Goal: Communication & Community: Answer question/provide support

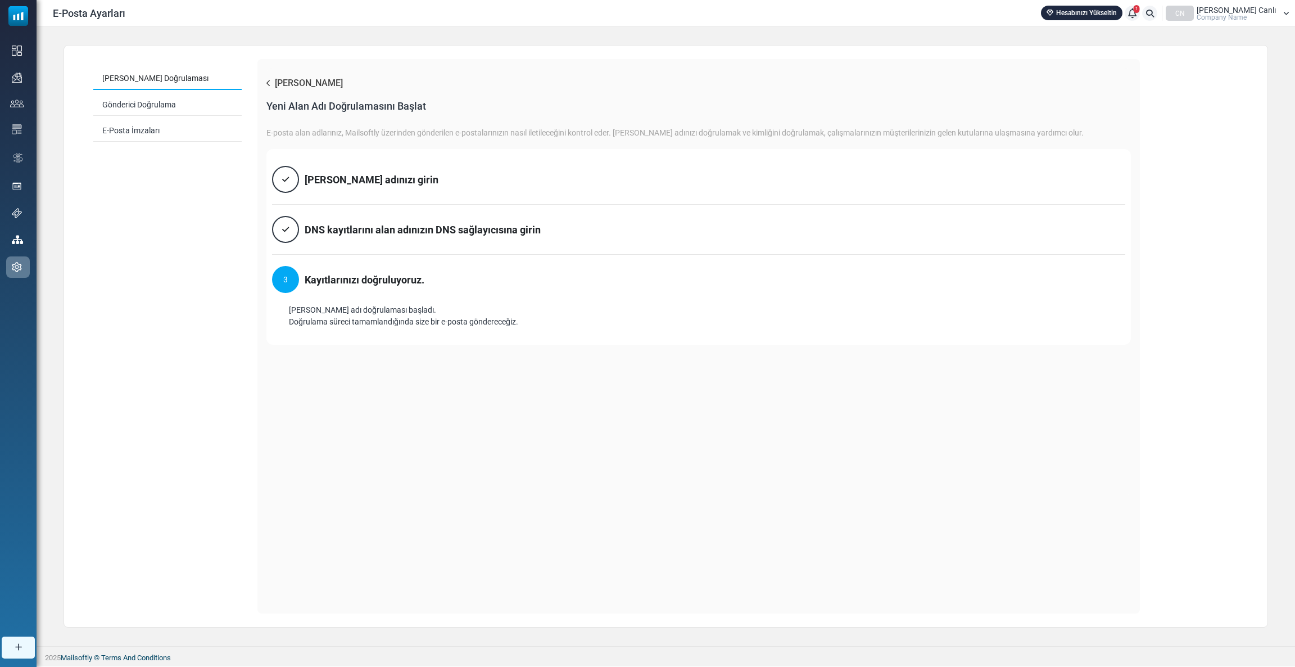
click at [1194, 12] on div "CN" at bounding box center [1180, 13] width 28 height 15
click at [1140, 19] on link "1" at bounding box center [1132, 13] width 15 height 15
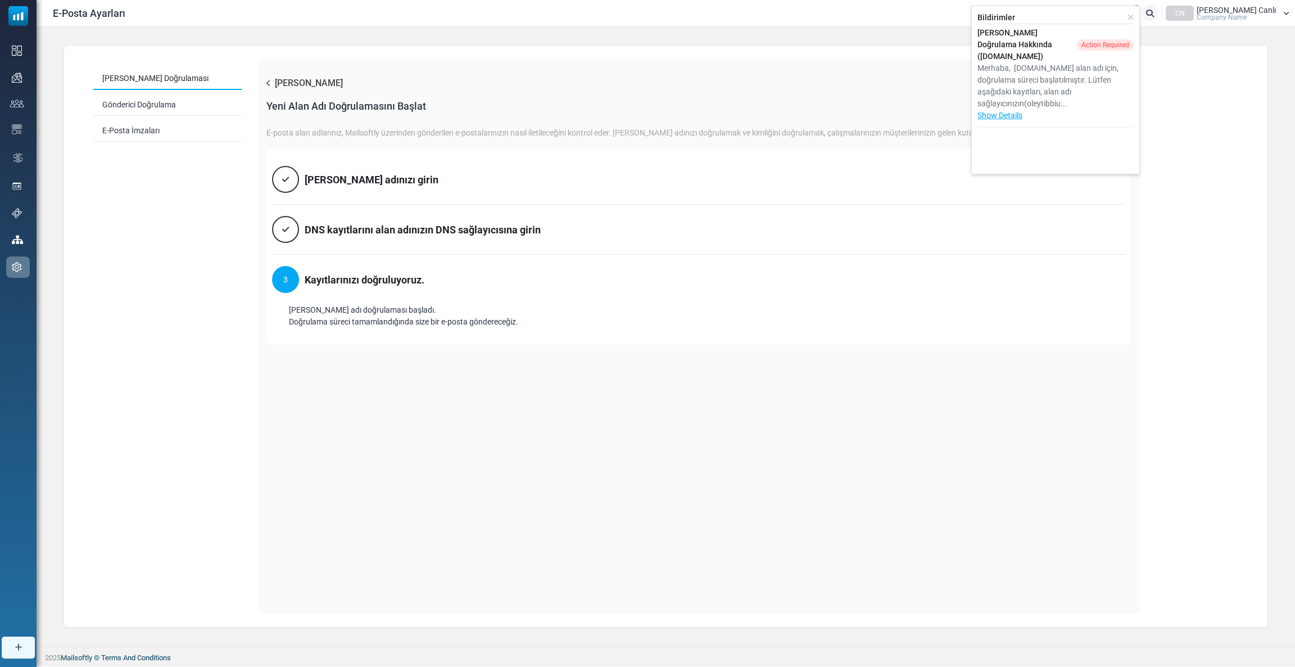
click at [1246, 20] on span "Company Name" at bounding box center [1222, 17] width 50 height 7
click at [1222, 135] on link "Çıkış Yap" at bounding box center [1233, 143] width 100 height 20
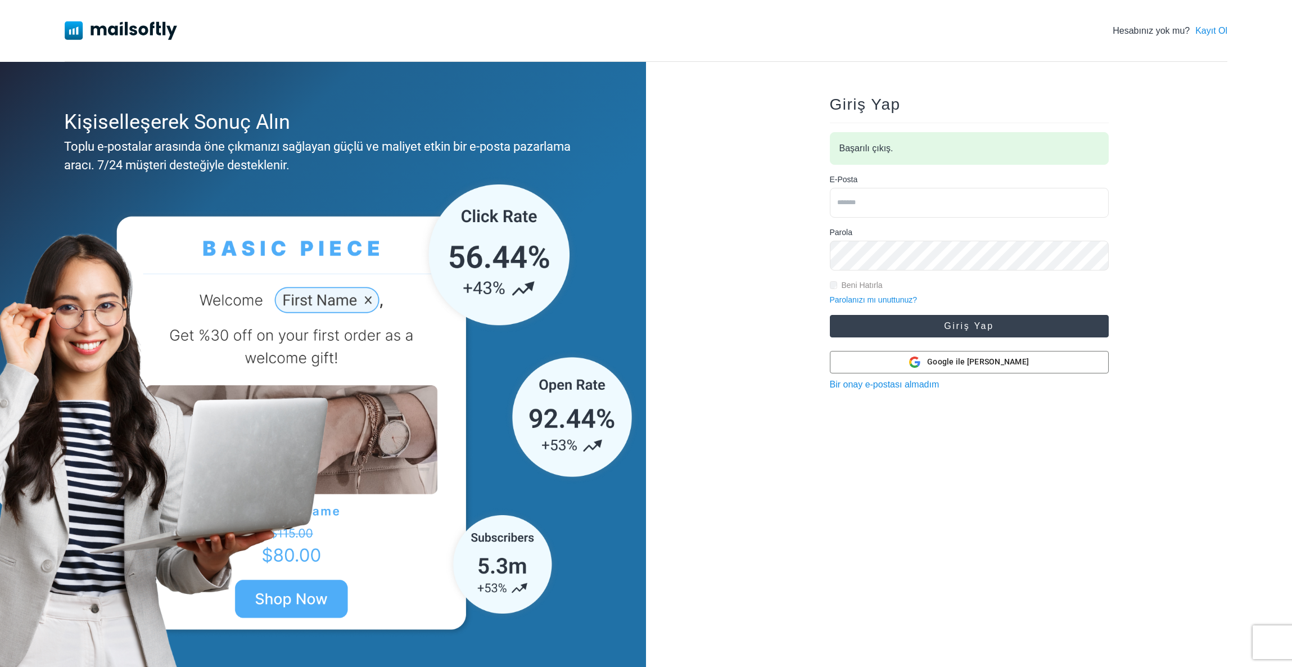
type input "**********"
click at [957, 325] on button "Giriş Yap" at bounding box center [969, 326] width 279 height 22
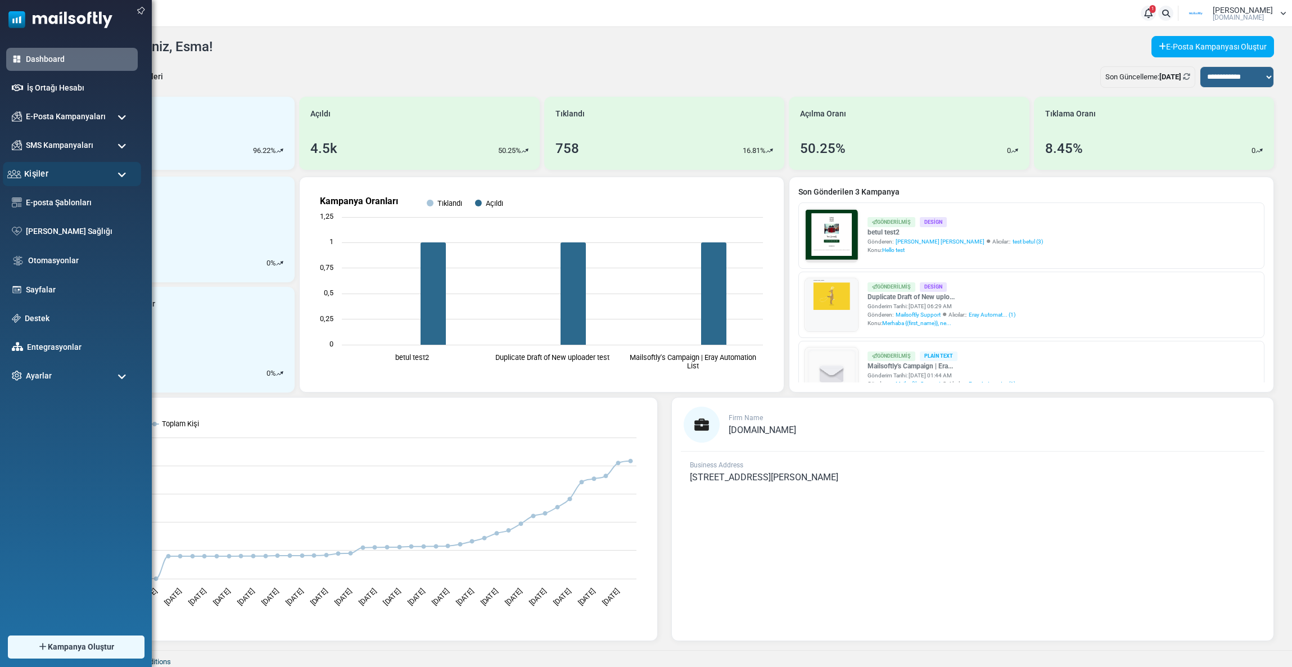
click at [36, 164] on div "Kişiler" at bounding box center [72, 174] width 138 height 24
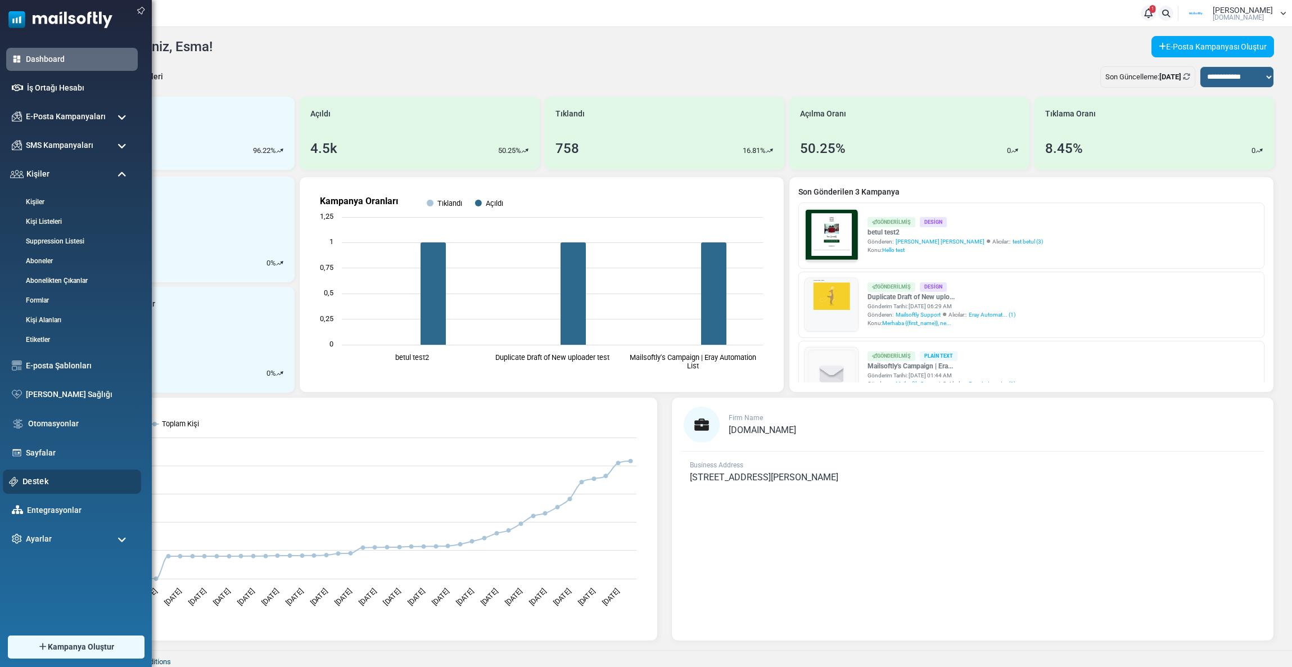
click at [49, 473] on div "Destek" at bounding box center [72, 481] width 138 height 24
click at [39, 481] on link "Destek" at bounding box center [78, 481] width 112 height 12
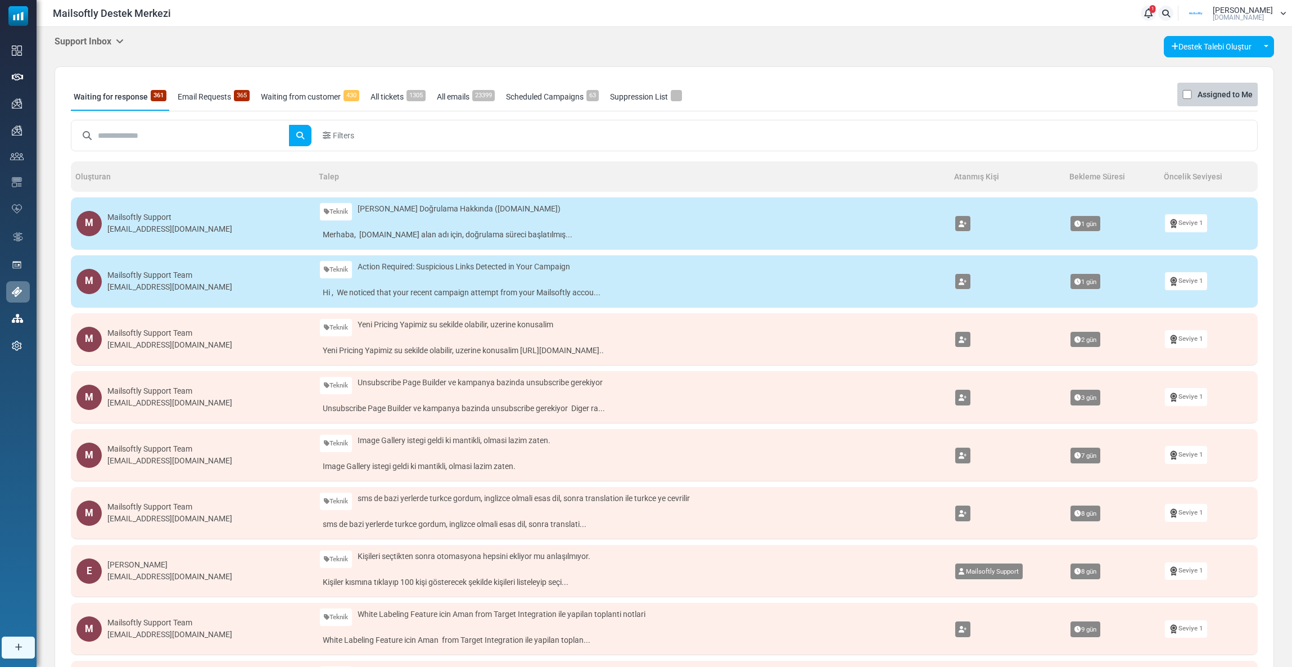
click at [114, 40] on h5 "Support Inbox" at bounding box center [89, 41] width 69 height 11
click at [147, 115] on link "Control Panel" at bounding box center [182, 106] width 96 height 20
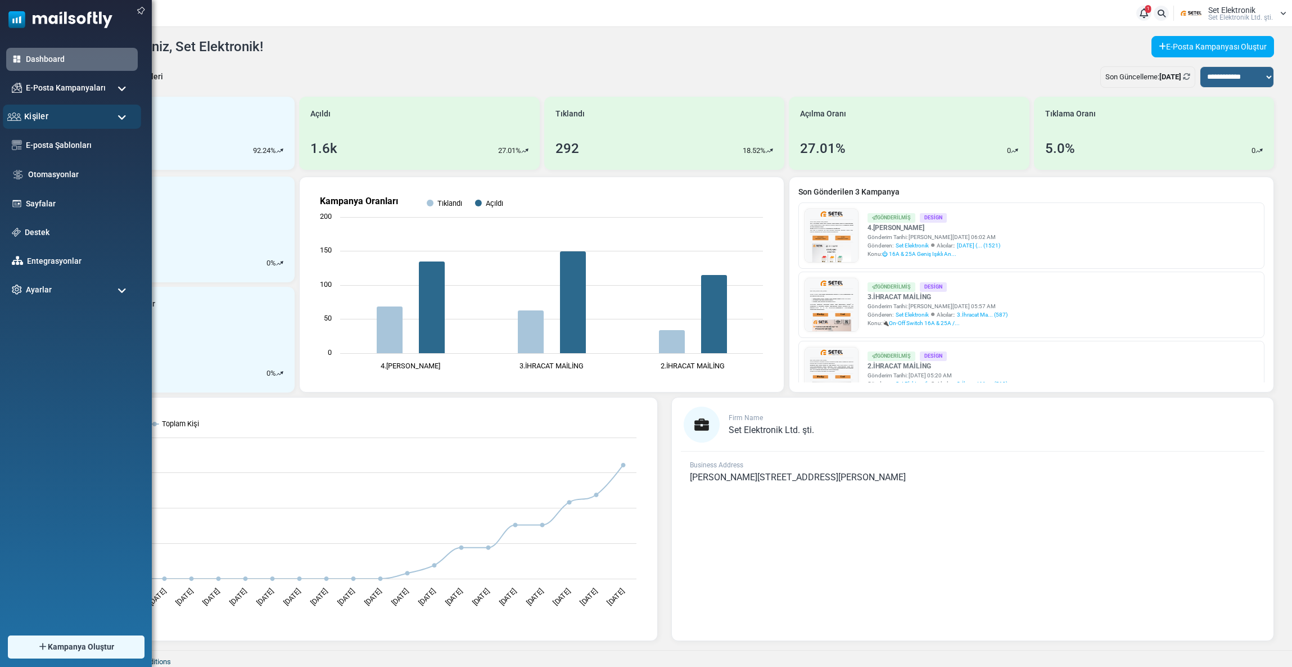
click at [66, 113] on div "Kişiler" at bounding box center [72, 117] width 138 height 24
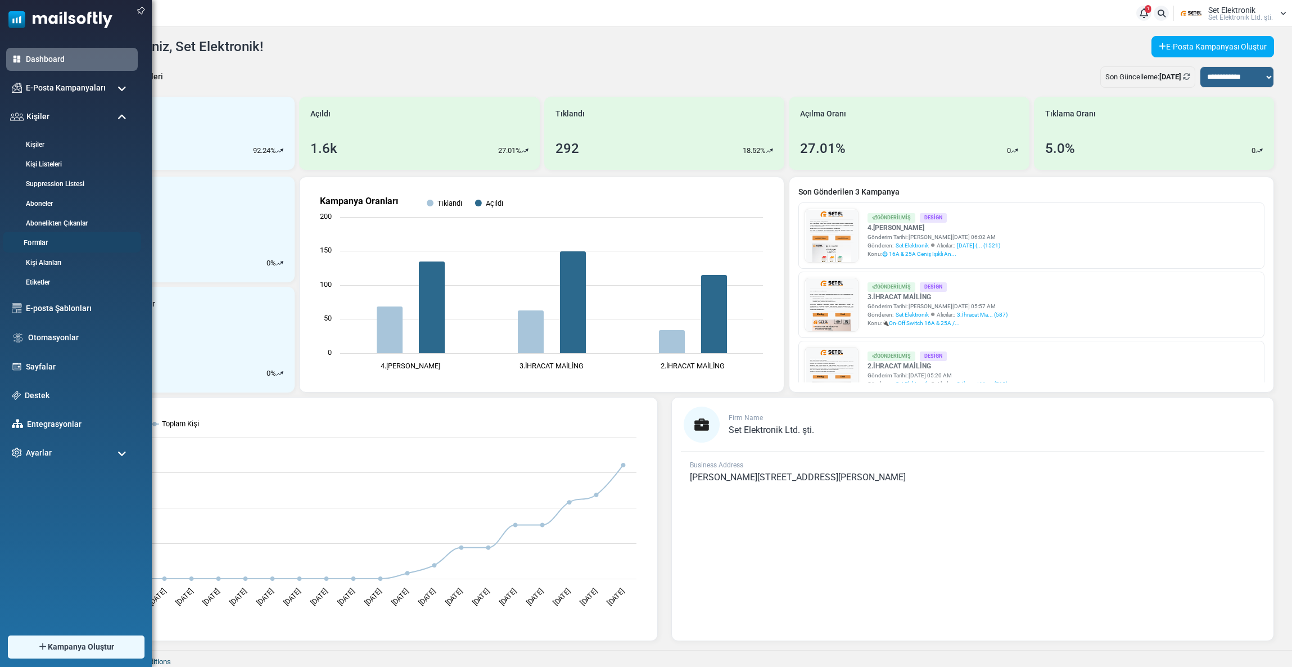
click at [44, 241] on link "Formlar" at bounding box center [70, 243] width 135 height 11
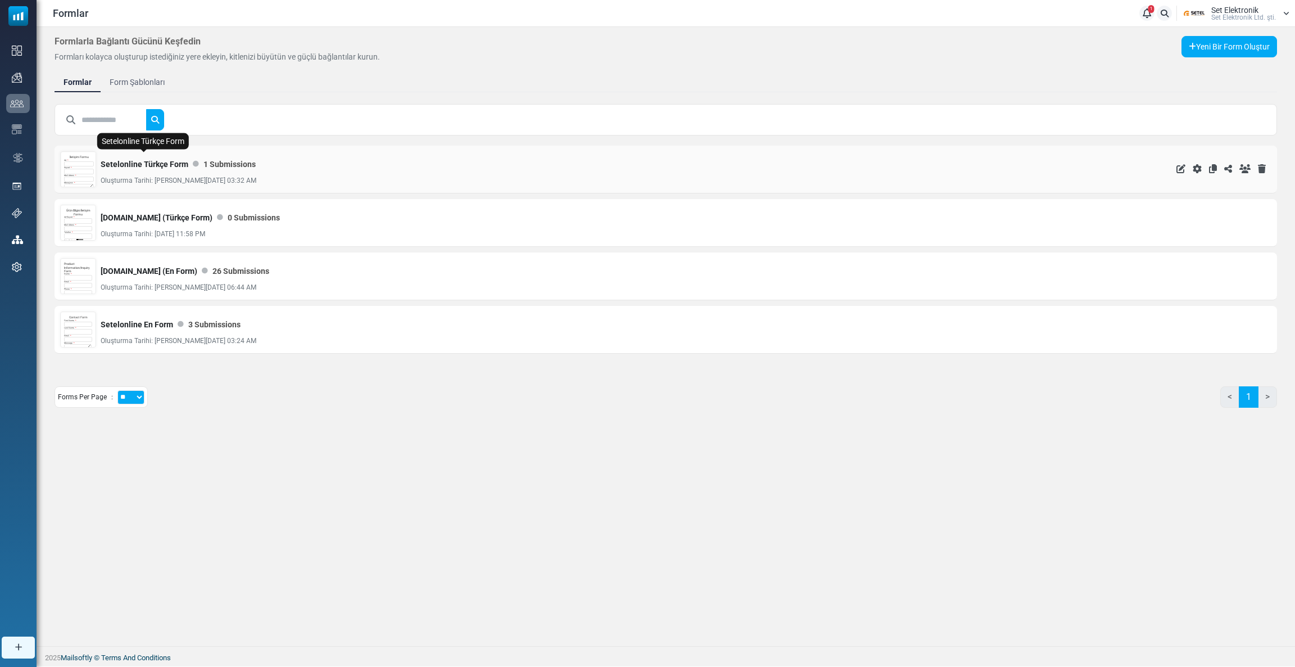
click at [119, 167] on link "Setelonline Türkçe Form" at bounding box center [145, 164] width 88 height 22
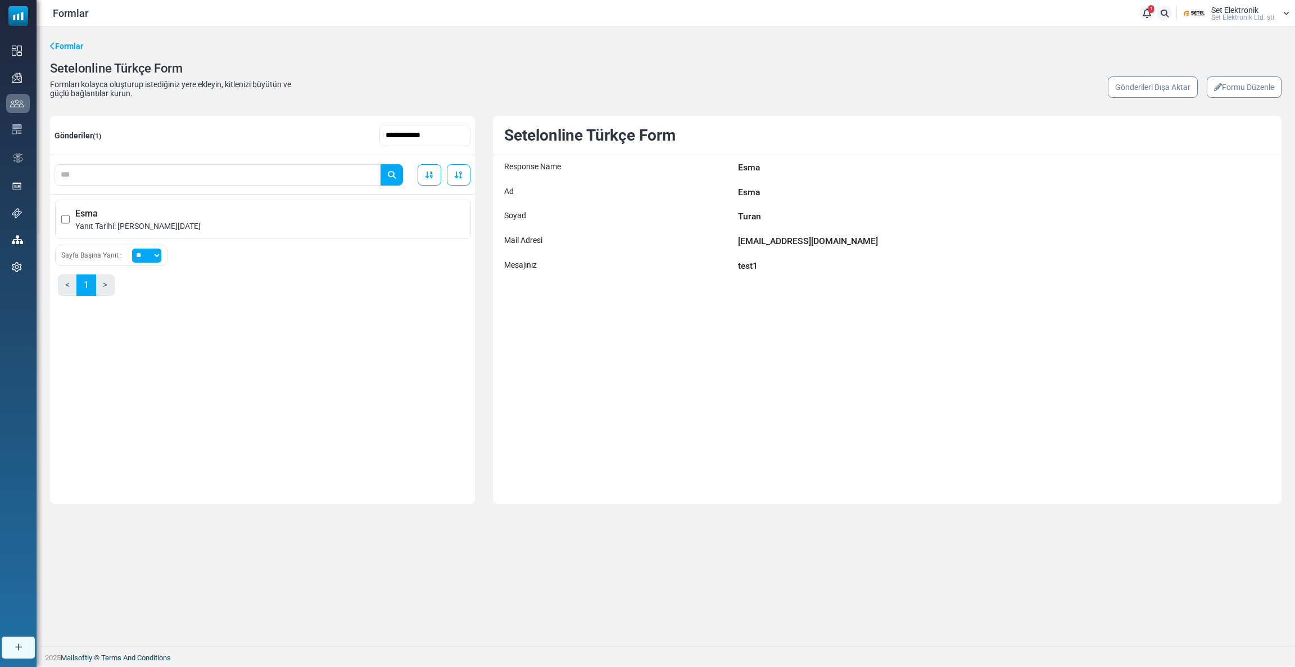
click at [1243, 10] on span "Set Elektronik" at bounding box center [1234, 10] width 47 height 8
click at [1224, 121] on link "Çıkış Yap" at bounding box center [1237, 118] width 100 height 20
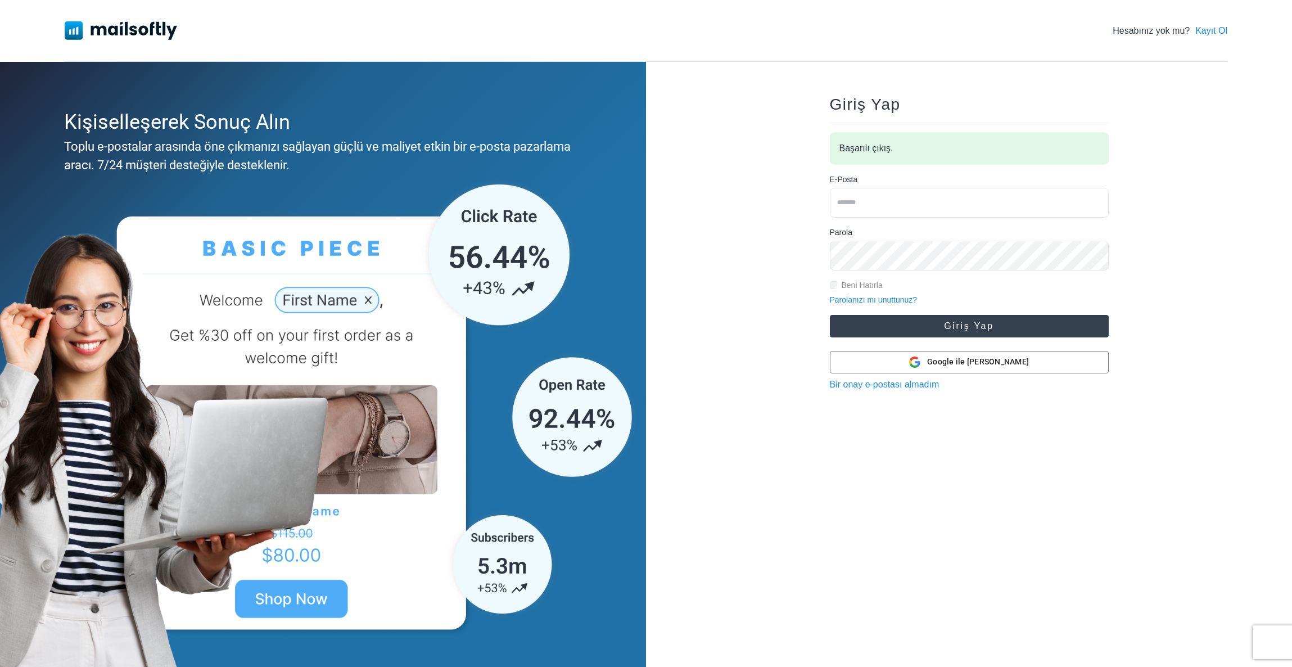
type input "**********"
click at [893, 325] on button "Giriş Yap" at bounding box center [969, 326] width 279 height 22
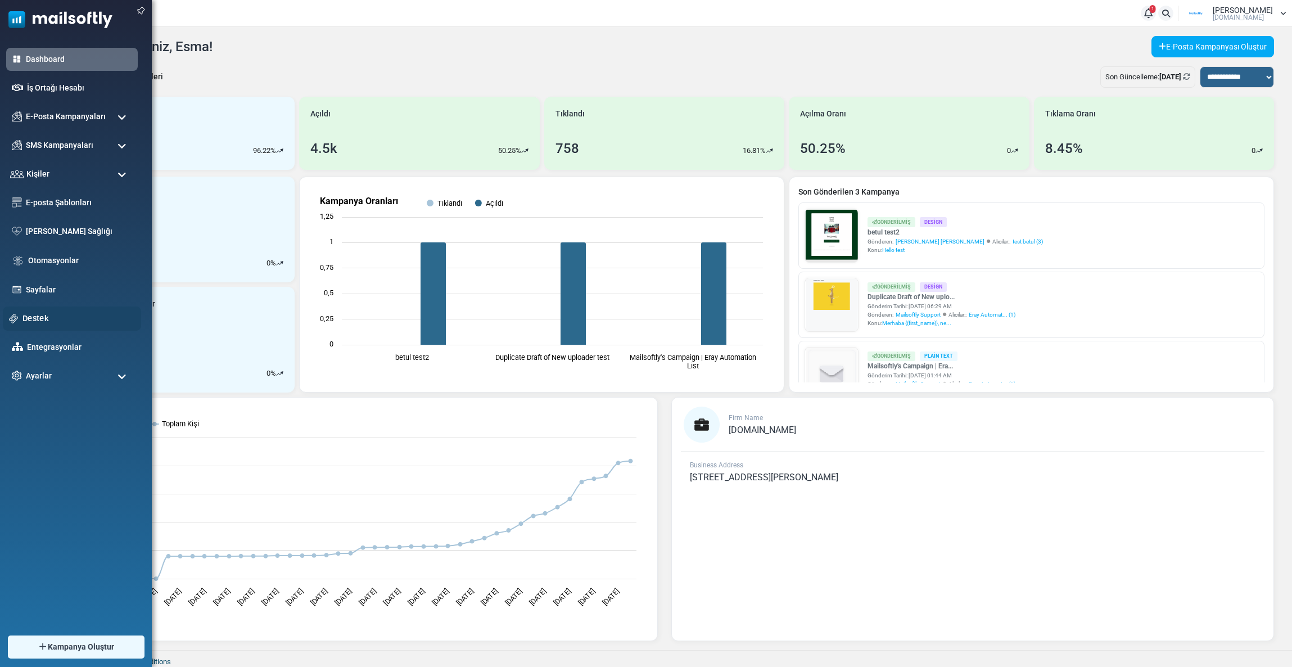
click at [44, 315] on link "Destek" at bounding box center [78, 318] width 112 height 12
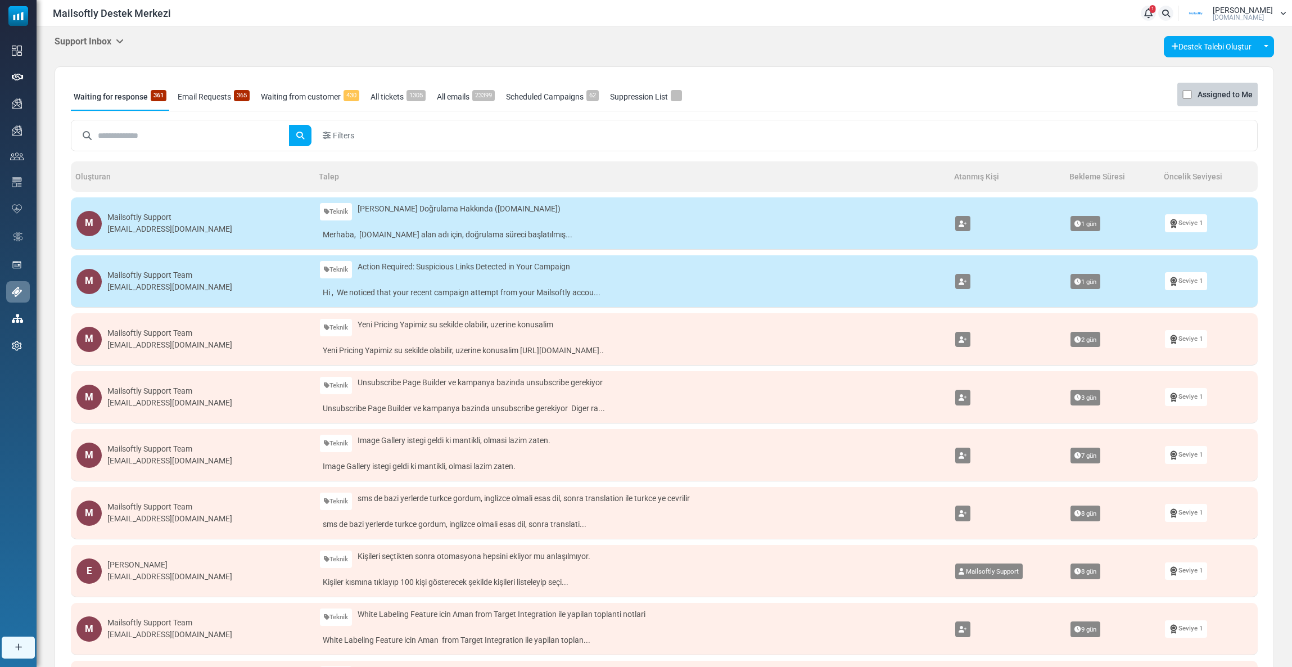
click at [107, 39] on h5 "Support Inbox" at bounding box center [89, 41] width 69 height 11
click at [164, 100] on link "Control Panel" at bounding box center [182, 106] width 96 height 20
